Goal: Information Seeking & Learning: Learn about a topic

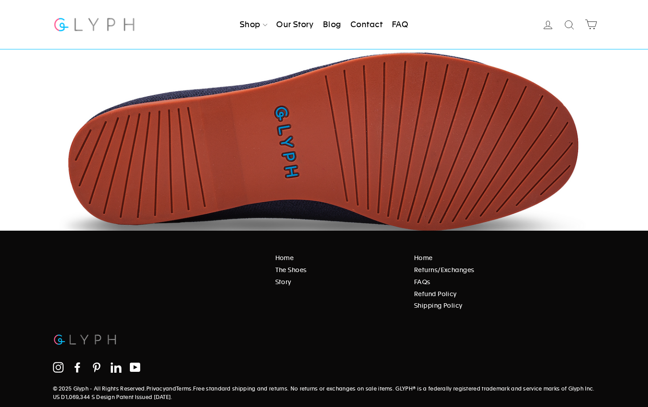
scroll to position [1401, 0]
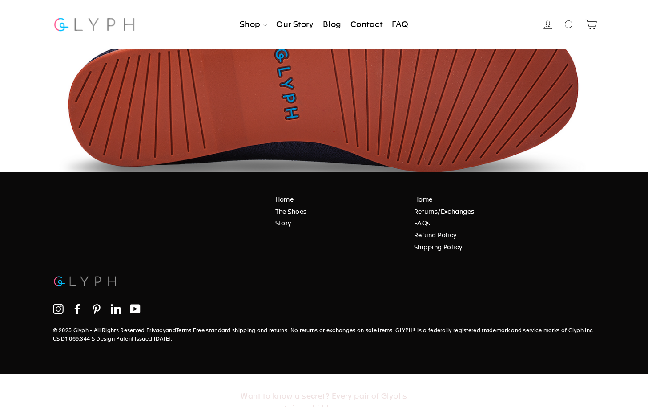
click at [293, 206] on link "The Shoes" at bounding box center [338, 211] width 126 height 10
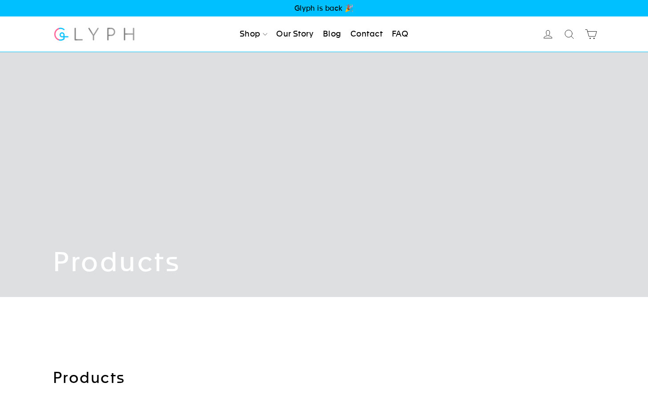
click at [300, 30] on link "Our Story" at bounding box center [295, 34] width 44 height 20
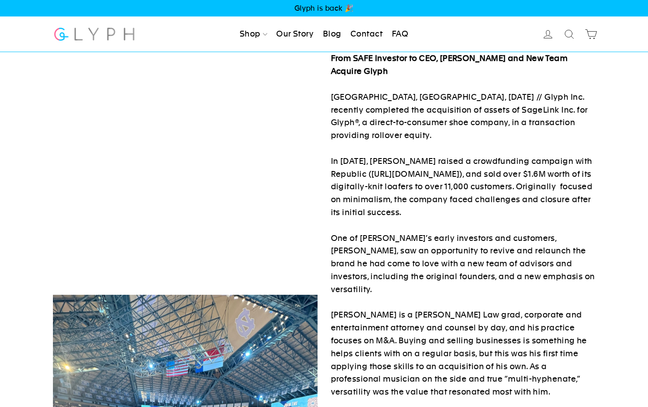
click at [300, 31] on link "Our Story" at bounding box center [295, 34] width 44 height 20
